Goal: Navigation & Orientation: Find specific page/section

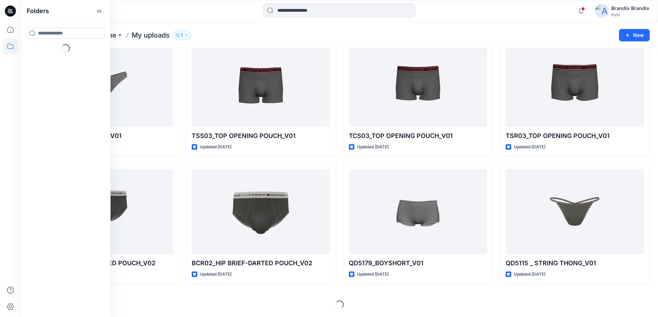
scroll to position [224, 0]
click at [52, 79] on div at bounding box center [65, 82] width 79 height 14
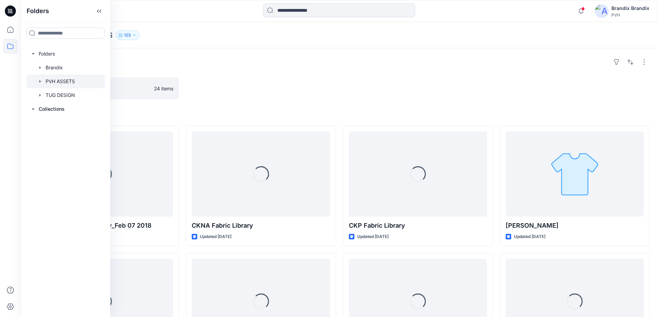
click at [313, 106] on div "Folders PVH ASSETS Board 24 items Styles Loading... DFG Master Fabric library_F…" at bounding box center [339, 291] width 637 height 486
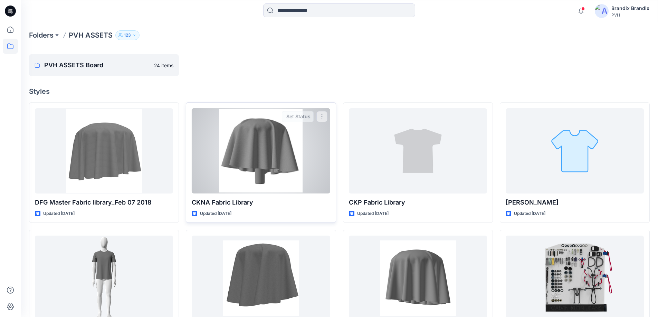
scroll to position [104, 0]
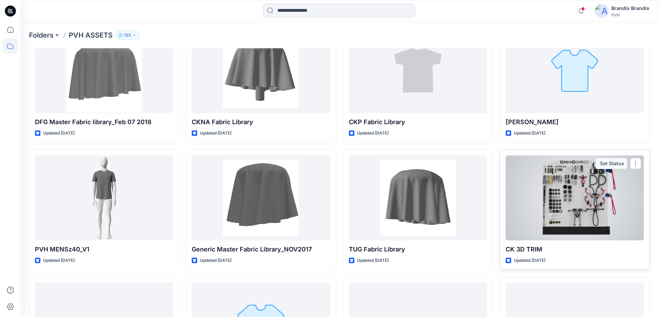
click at [593, 210] on div at bounding box center [574, 197] width 138 height 85
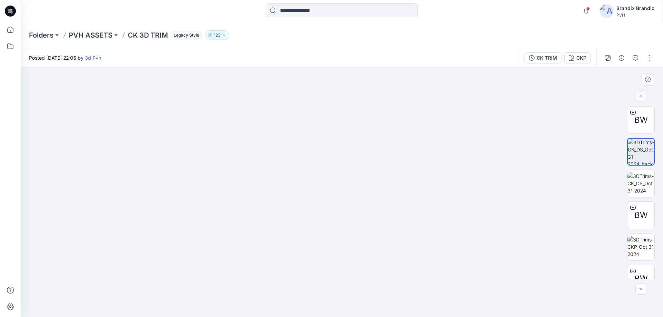
drag, startPoint x: 281, startPoint y: 90, endPoint x: 313, endPoint y: 197, distance: 112.6
click at [313, 197] on img at bounding box center [342, 182] width 506 height 270
drag, startPoint x: 236, startPoint y: 93, endPoint x: 254, endPoint y: 149, distance: 59.6
click at [254, 149] on img at bounding box center [360, 193] width 763 height 250
drag, startPoint x: 256, startPoint y: 221, endPoint x: 243, endPoint y: 89, distance: 132.2
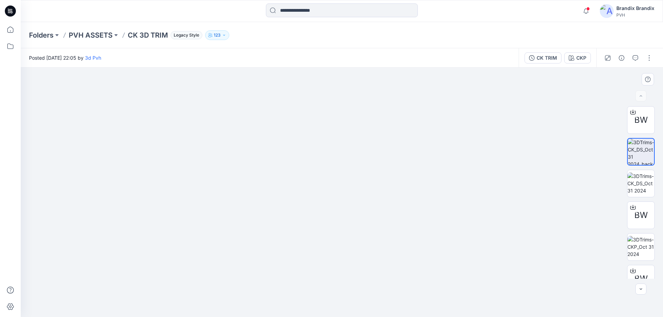
click at [243, 89] on img at bounding box center [360, 189] width 763 height 256
drag, startPoint x: 292, startPoint y: 210, endPoint x: 275, endPoint y: 57, distance: 153.8
click at [275, 57] on div "Posted [DATE] 22:05 by 3d Pvh CK TRIM CKP BW BW BW BW BW BW CKP Loading... Mate…" at bounding box center [342, 182] width 642 height 269
drag, startPoint x: 315, startPoint y: 229, endPoint x: 262, endPoint y: 88, distance: 150.8
click at [262, 66] on div "Posted [DATE] 22:05 by 3d Pvh CK TRIM CKP BW BW BW BW BW BW CKP Loading... Mate…" at bounding box center [342, 182] width 642 height 269
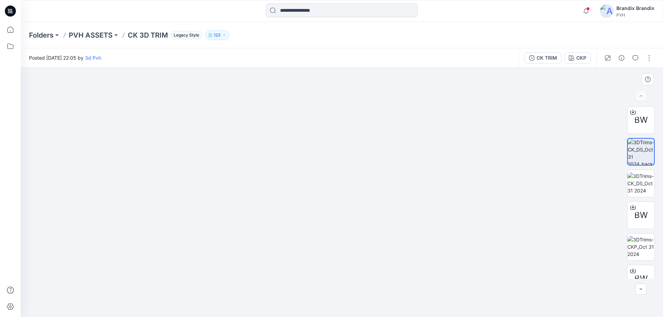
drag, startPoint x: 318, startPoint y: 238, endPoint x: 266, endPoint y: 124, distance: 125.4
click at [264, 39] on div "Folders PVH ASSETS CK 3D TRIM Legacy Style 123 Posted [DATE] 22:05 by 3d Pvh CK…" at bounding box center [342, 169] width 642 height 295
click at [638, 180] on img at bounding box center [640, 184] width 27 height 22
drag, startPoint x: 305, startPoint y: 109, endPoint x: 322, endPoint y: 198, distance: 90.6
click at [327, 202] on img at bounding box center [342, 157] width 570 height 322
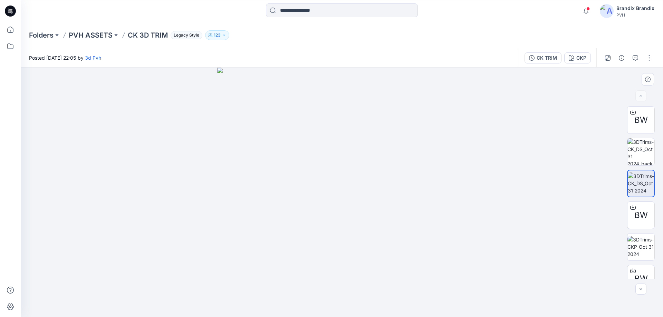
drag, startPoint x: 308, startPoint y: 243, endPoint x: 292, endPoint y: 157, distance: 88.1
click at [292, 157] on img at bounding box center [342, 193] width 250 height 250
click at [634, 249] on img at bounding box center [640, 247] width 27 height 22
drag, startPoint x: 356, startPoint y: 257, endPoint x: 382, endPoint y: 331, distance: 78.4
drag, startPoint x: 190, startPoint y: 195, endPoint x: 187, endPoint y: 214, distance: 18.5
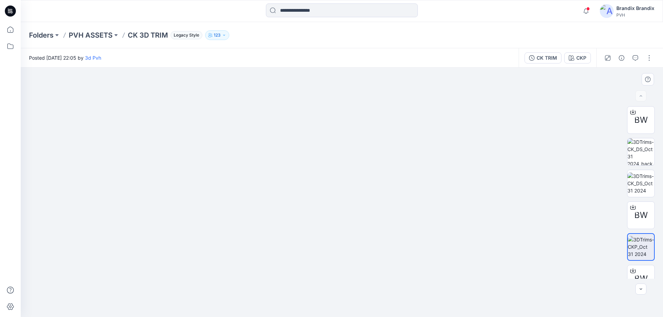
click at [188, 204] on img at bounding box center [342, 158] width 1036 height 317
click at [187, 214] on img at bounding box center [342, 158] width 1036 height 317
drag, startPoint x: 201, startPoint y: 257, endPoint x: 226, endPoint y: 127, distance: 132.2
click at [193, 13] on div "Notifications Your style QP3645O_THONG 3PK_V01 is ready 18 hours ago Your style…" at bounding box center [331, 158] width 663 height 317
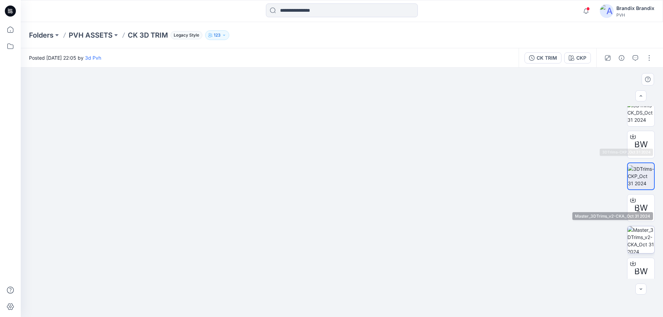
scroll to position [138, 0]
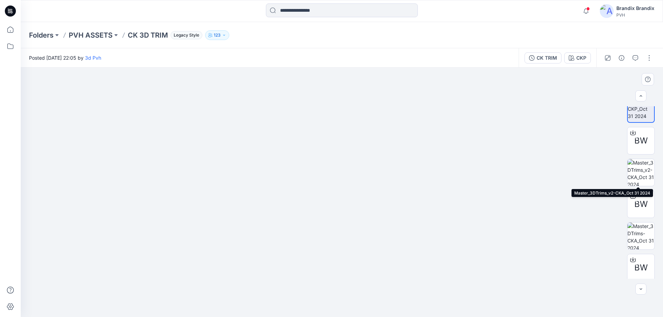
drag, startPoint x: 641, startPoint y: 172, endPoint x: 621, endPoint y: 172, distance: 20.0
click at [640, 172] on img at bounding box center [640, 172] width 27 height 27
drag, startPoint x: 270, startPoint y: 109, endPoint x: 286, endPoint y: 215, distance: 107.1
click at [308, 242] on img at bounding box center [342, 193] width 506 height 250
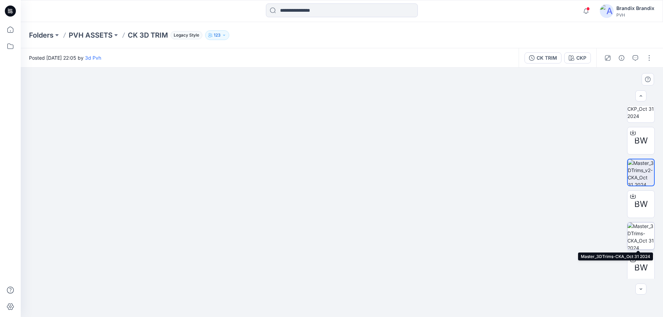
click at [634, 237] on img at bounding box center [640, 236] width 27 height 27
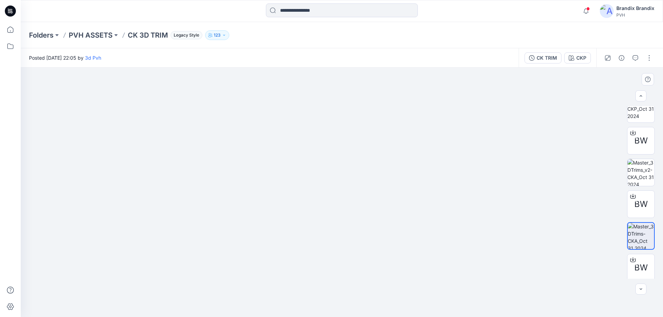
drag, startPoint x: 248, startPoint y: 91, endPoint x: 208, endPoint y: 197, distance: 112.8
click at [340, 266] on img at bounding box center [342, 183] width 634 height 267
drag, startPoint x: 117, startPoint y: 227, endPoint x: 367, endPoint y: 247, distance: 250.8
click at [367, 247] on img at bounding box center [539, 184] width 1036 height 265
drag, startPoint x: 590, startPoint y: 264, endPoint x: 400, endPoint y: 261, distance: 189.9
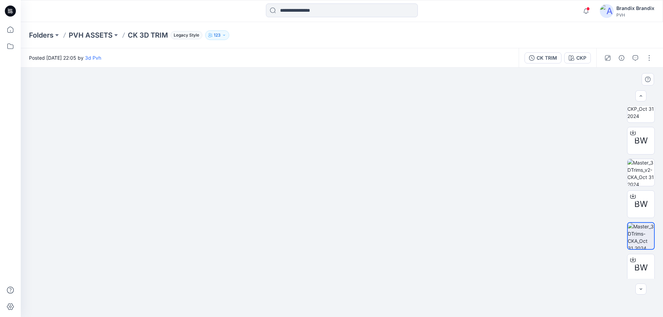
click at [290, 217] on img at bounding box center [239, 162] width 1036 height 312
drag, startPoint x: 456, startPoint y: 276, endPoint x: 338, endPoint y: 152, distance: 171.2
click at [338, 152] on img at bounding box center [145, 99] width 1036 height 436
drag, startPoint x: 350, startPoint y: 264, endPoint x: 249, endPoint y: 269, distance: 101.3
click at [324, 122] on img at bounding box center [273, 57] width 779 height 519
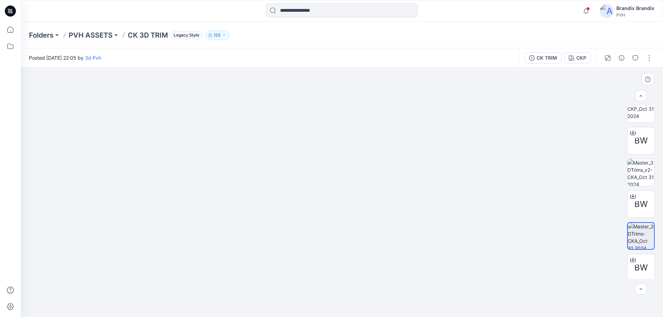
drag, startPoint x: 237, startPoint y: 290, endPoint x: 237, endPoint y: 107, distance: 182.9
drag, startPoint x: 247, startPoint y: 263, endPoint x: 256, endPoint y: 159, distance: 105.0
drag, startPoint x: 255, startPoint y: 290, endPoint x: 363, endPoint y: 145, distance: 181.0
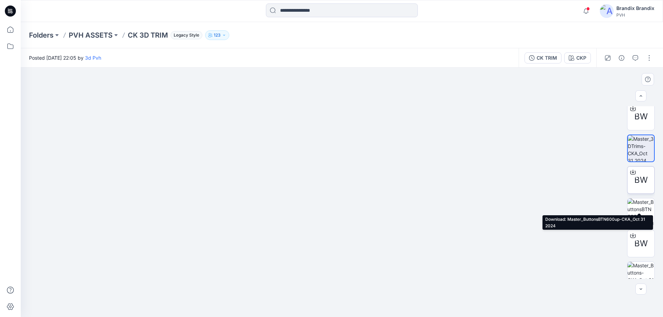
scroll to position [236, 0]
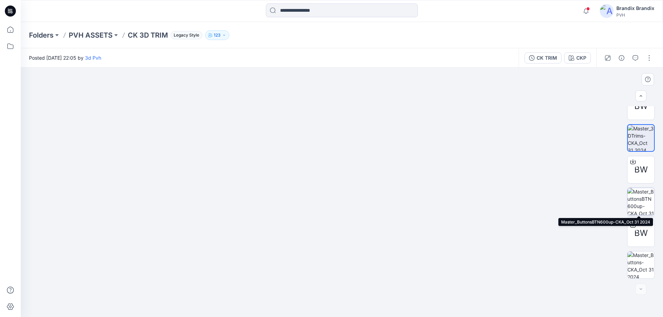
click at [639, 206] on img at bounding box center [640, 201] width 27 height 27
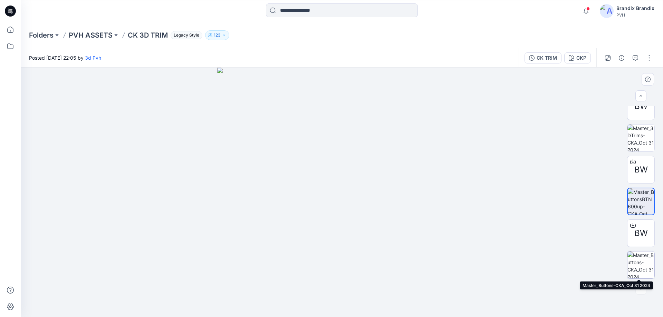
click at [633, 258] on img at bounding box center [640, 265] width 27 height 27
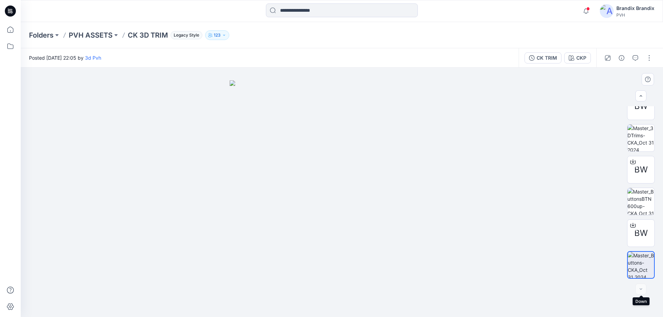
click at [641, 291] on div at bounding box center [640, 289] width 11 height 11
click at [641, 287] on div at bounding box center [640, 289] width 11 height 11
click at [642, 131] on img at bounding box center [640, 138] width 27 height 27
drag, startPoint x: 293, startPoint y: 221, endPoint x: 306, endPoint y: 331, distance: 110.9
drag, startPoint x: 222, startPoint y: 153, endPoint x: 318, endPoint y: 220, distance: 117.5
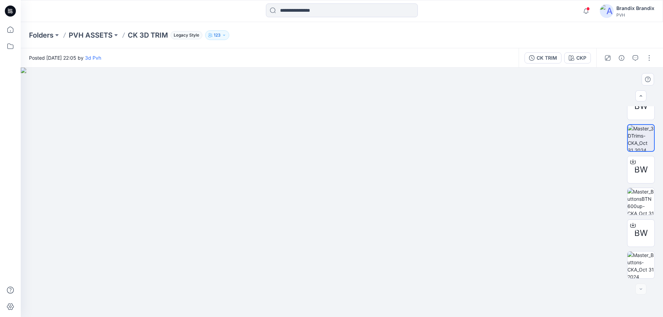
click at [318, 220] on img at bounding box center [434, 193] width 827 height 250
drag, startPoint x: 185, startPoint y: 213, endPoint x: 336, endPoint y: 214, distance: 150.8
click at [336, 214] on img at bounding box center [531, 193] width 1020 height 250
drag, startPoint x: 409, startPoint y: 198, endPoint x: 161, endPoint y: 190, distance: 248.0
click at [161, 190] on img at bounding box center [305, 188] width 715 height 259
